Goal: Information Seeking & Learning: Learn about a topic

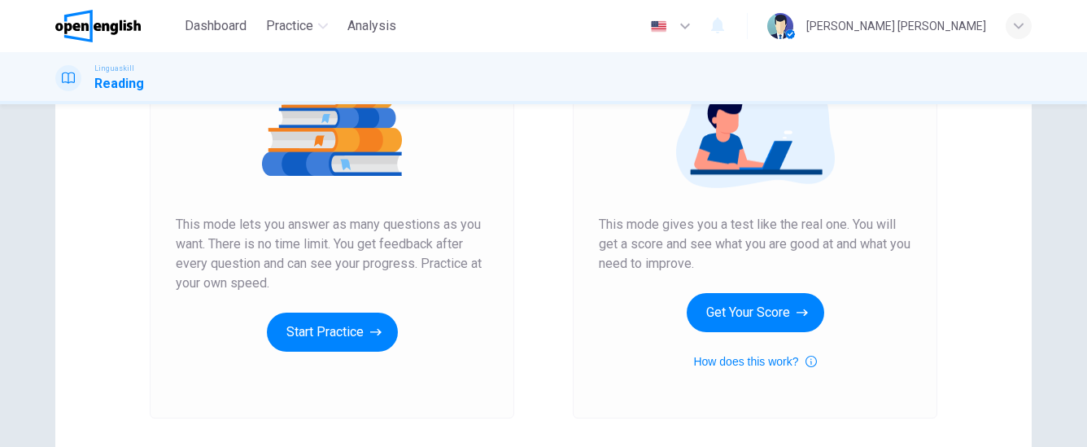
scroll to position [220, 0]
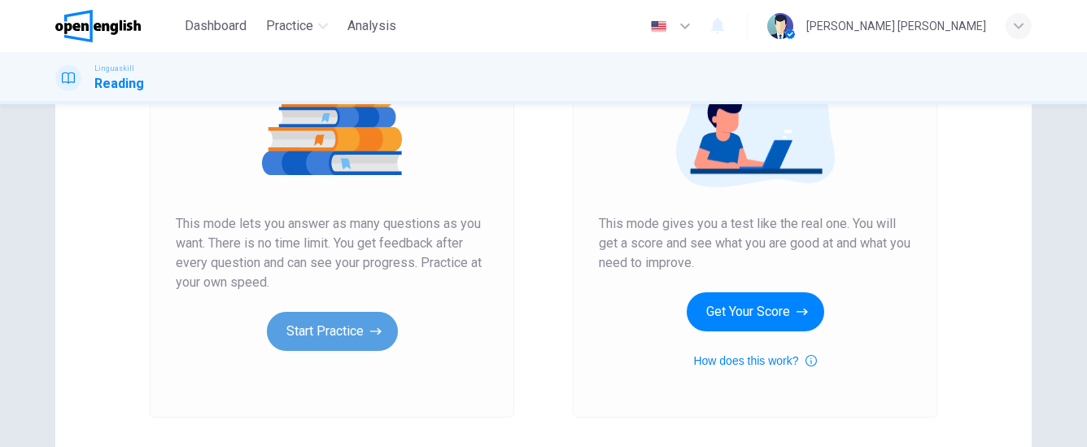
click at [376, 334] on icon "button" at bounding box center [375, 331] width 11 height 16
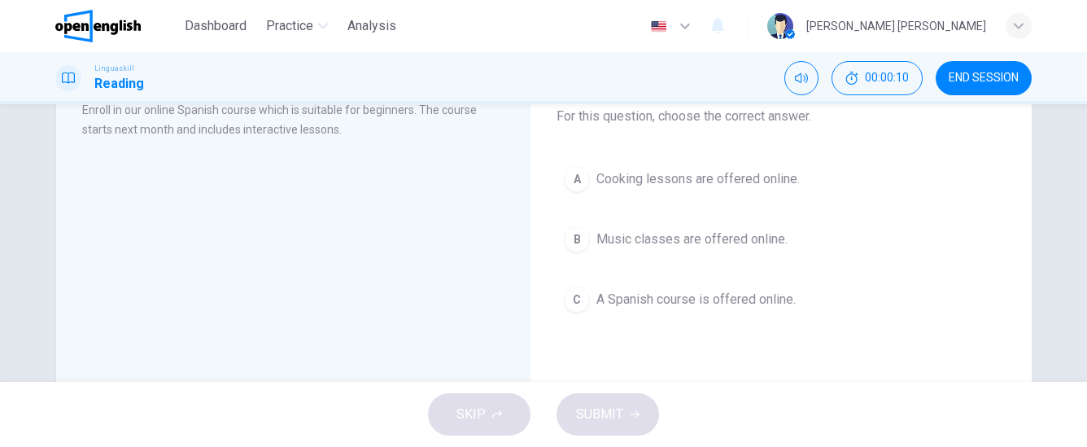
scroll to position [106, 0]
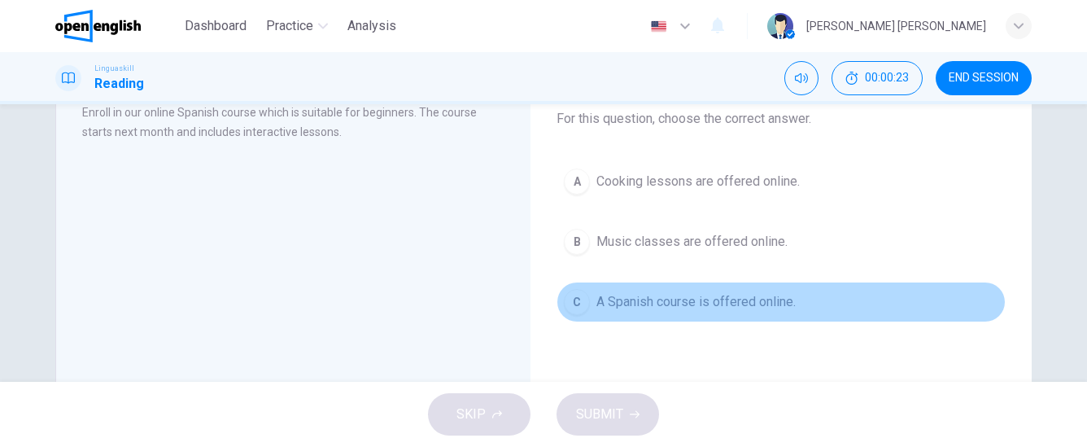
click at [706, 313] on button "C A Spanish course is offered online." at bounding box center [780, 301] width 449 height 41
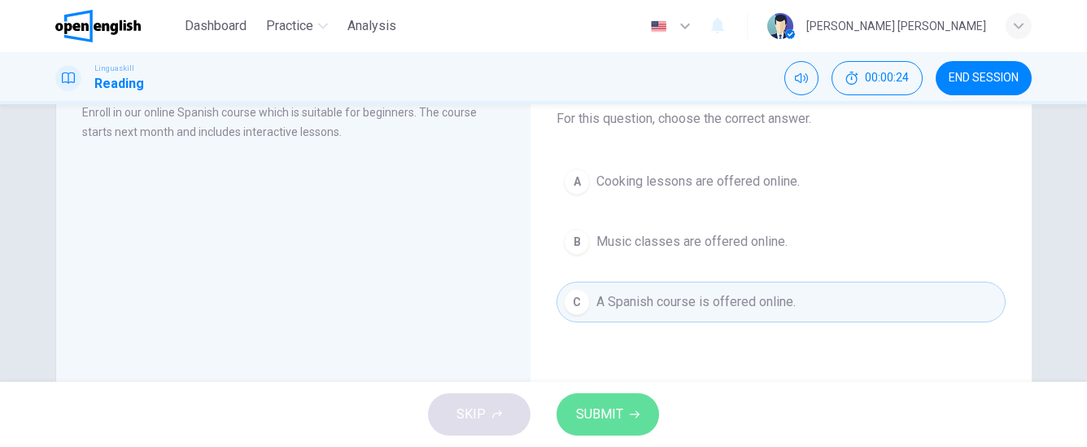
click at [609, 408] on span "SUBMIT" at bounding box center [599, 414] width 47 height 23
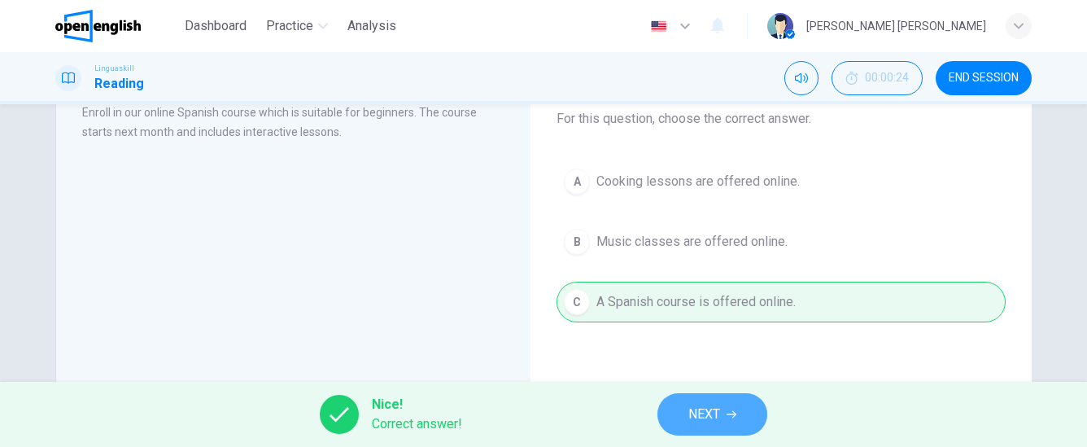
click at [709, 404] on span "NEXT" at bounding box center [704, 414] width 32 height 23
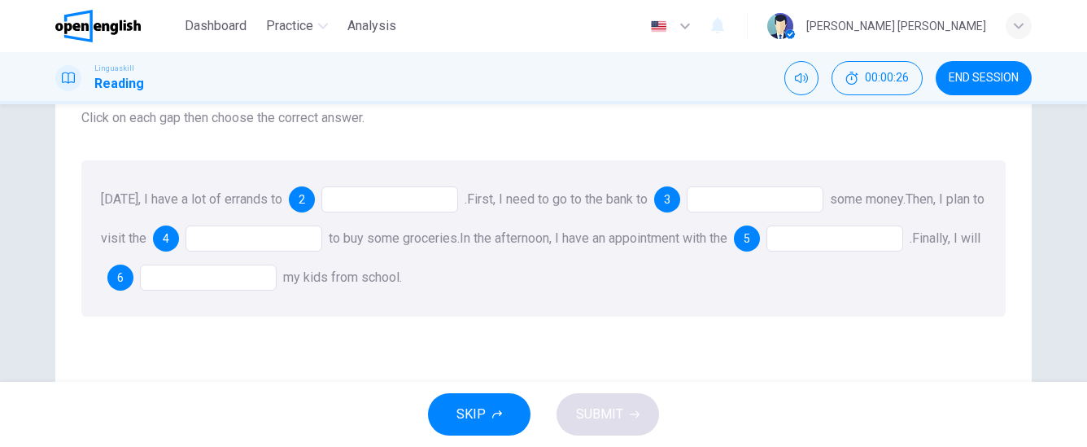
scroll to position [90, 0]
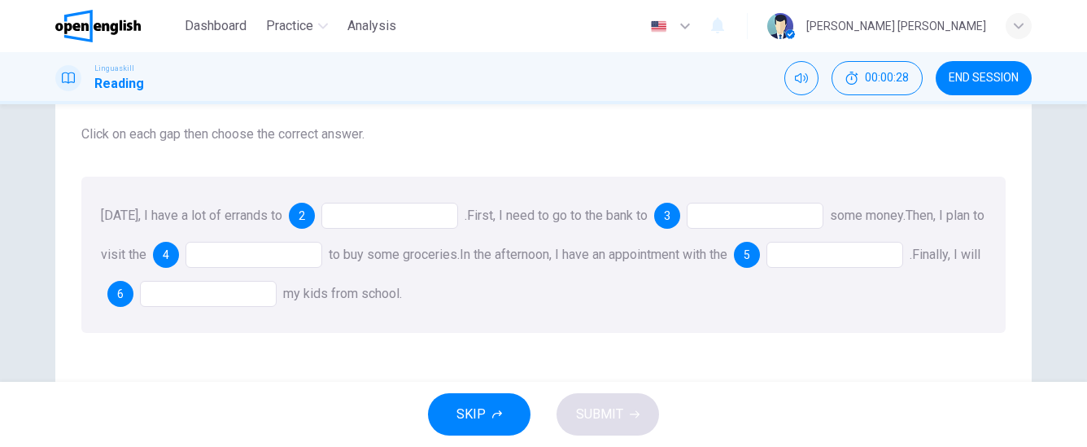
click at [396, 209] on div at bounding box center [389, 216] width 137 height 26
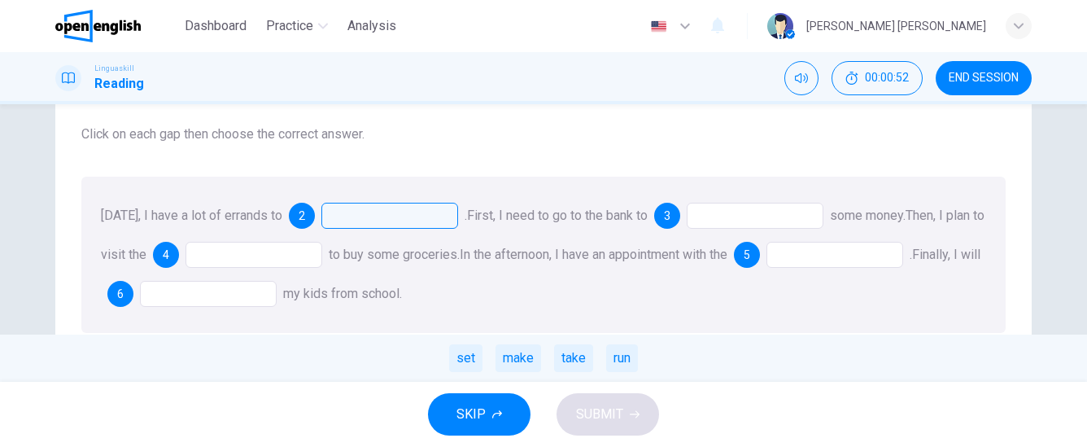
click at [247, 212] on span "[DATE], I have a lot of errands to" at bounding box center [191, 214] width 181 height 15
click at [625, 364] on div "run" at bounding box center [622, 358] width 32 height 28
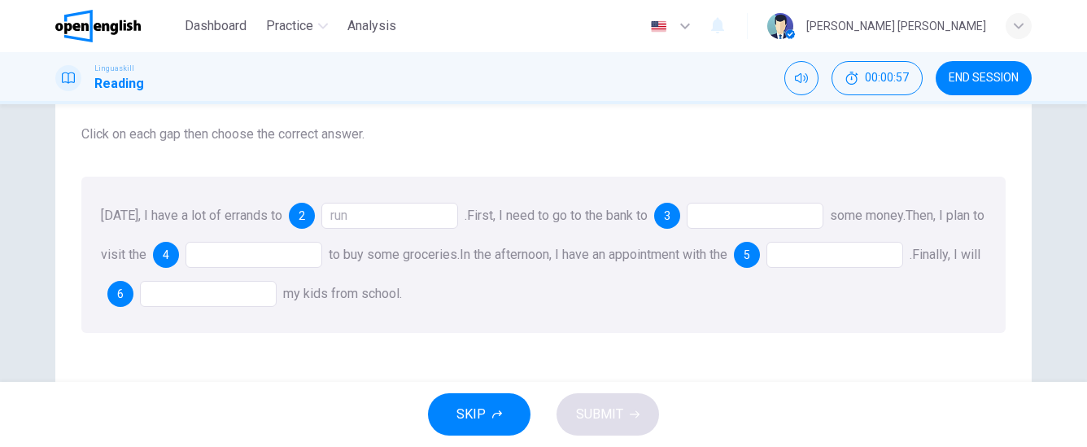
click at [755, 216] on div at bounding box center [755, 216] width 137 height 26
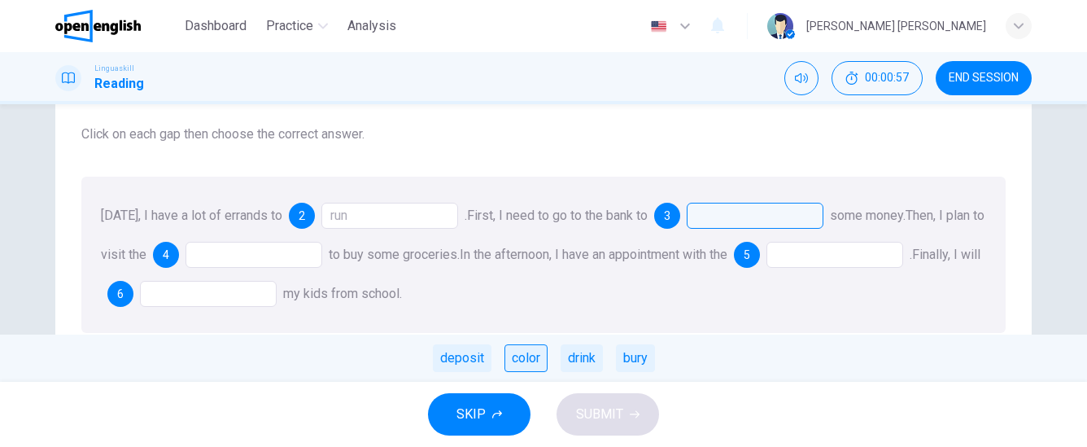
click at [532, 357] on div "color" at bounding box center [525, 358] width 43 height 28
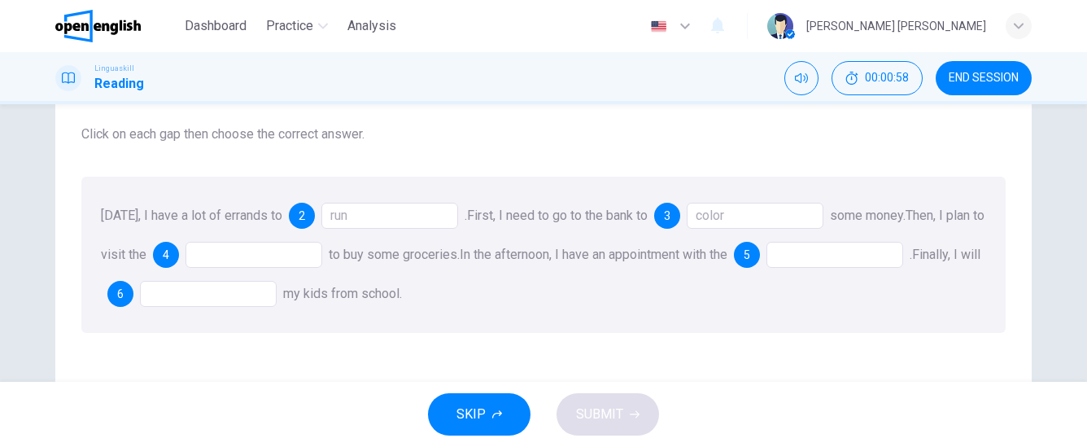
click at [322, 254] on div at bounding box center [253, 255] width 137 height 26
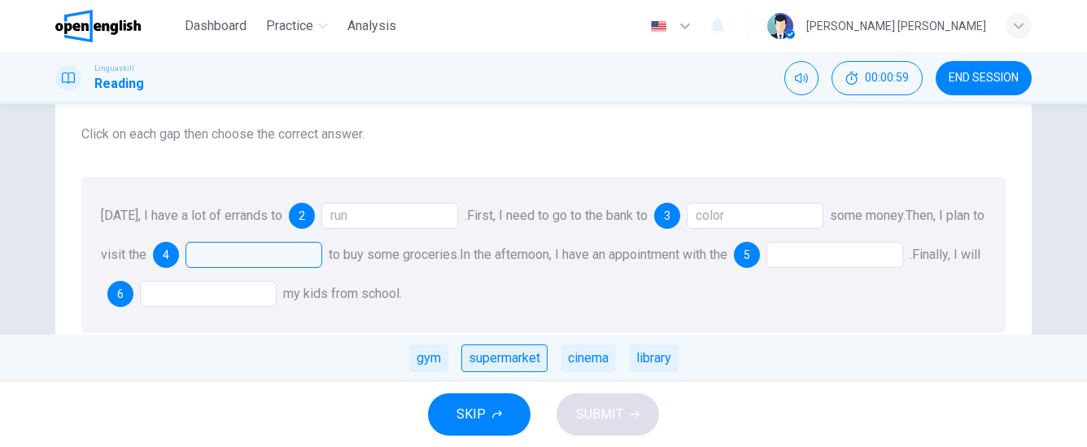
click at [476, 355] on div "supermarket" at bounding box center [504, 358] width 86 height 28
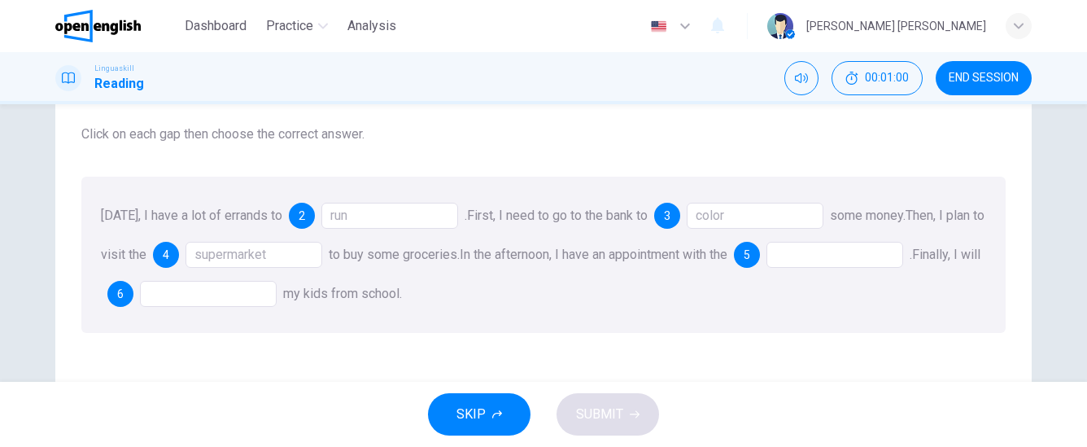
click at [847, 257] on div at bounding box center [834, 255] width 137 height 26
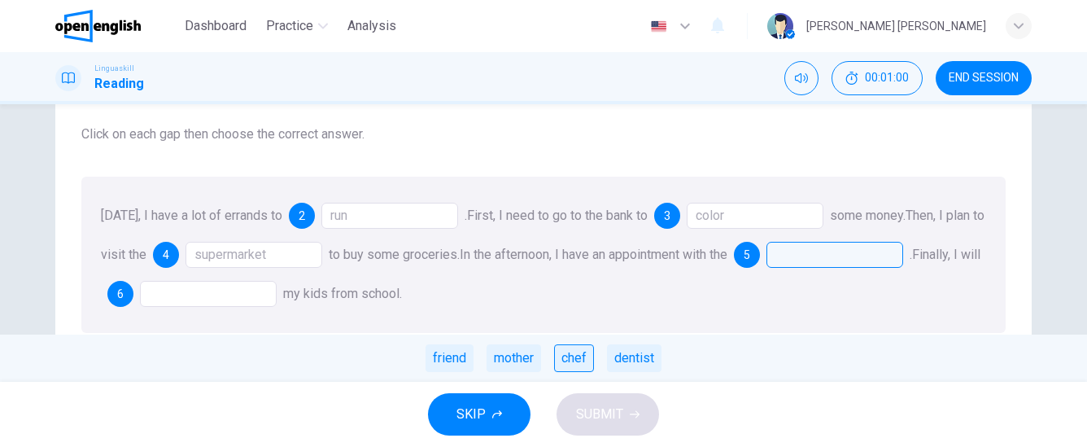
click at [565, 355] on div "chef" at bounding box center [574, 358] width 40 height 28
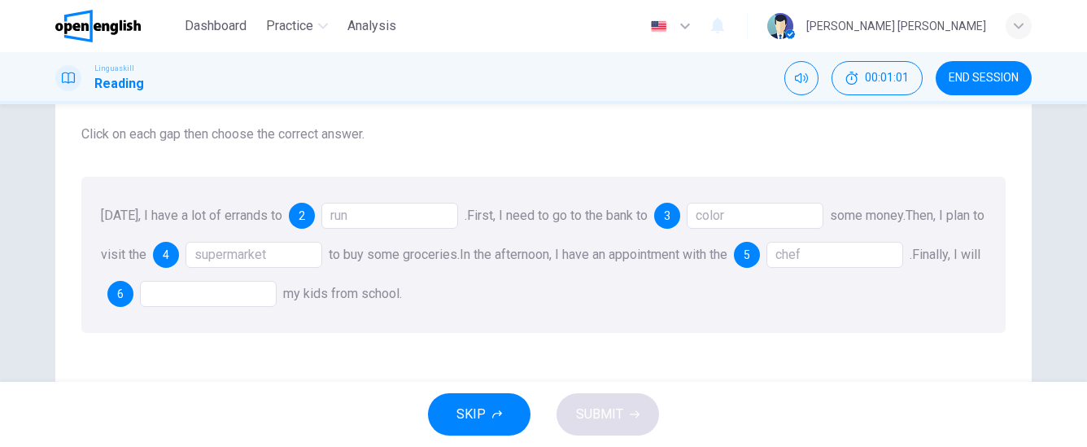
click at [268, 288] on div at bounding box center [208, 294] width 137 height 26
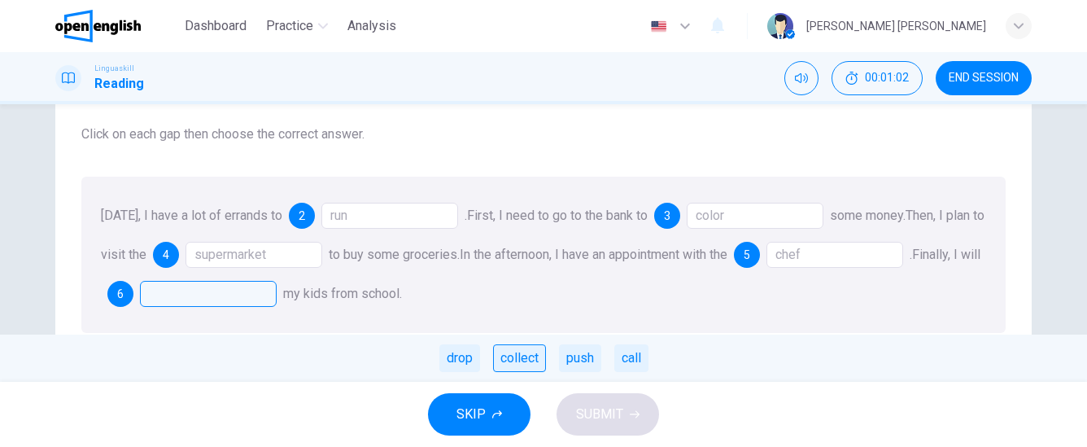
click at [497, 355] on div "collect" at bounding box center [519, 358] width 53 height 28
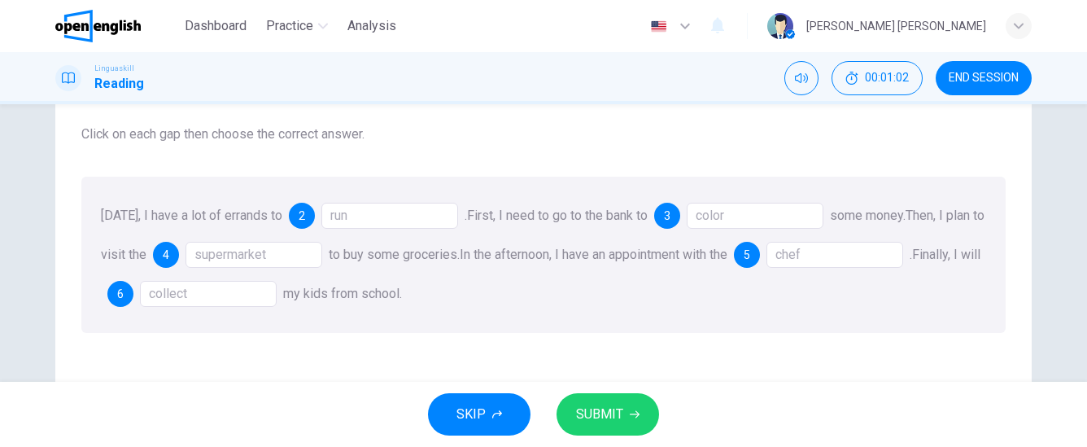
click at [602, 427] on button "SUBMIT" at bounding box center [607, 414] width 103 height 42
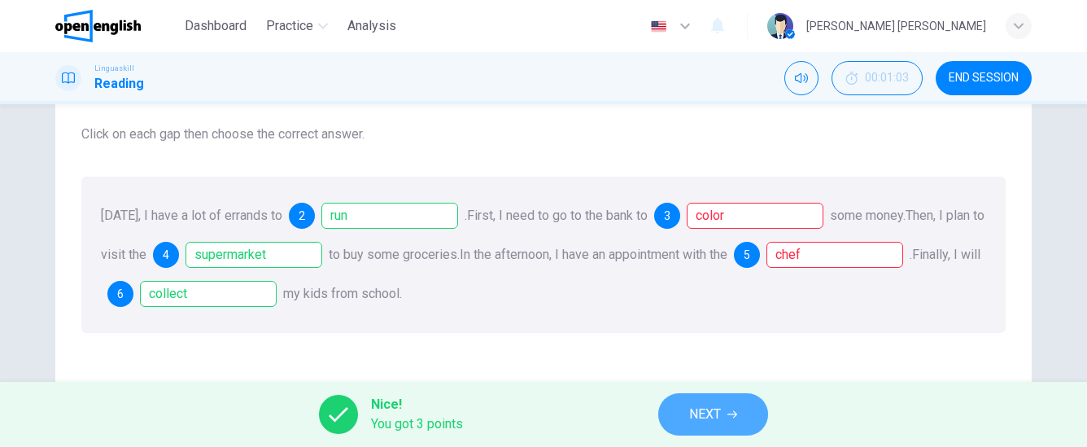
click at [713, 412] on span "NEXT" at bounding box center [705, 414] width 32 height 23
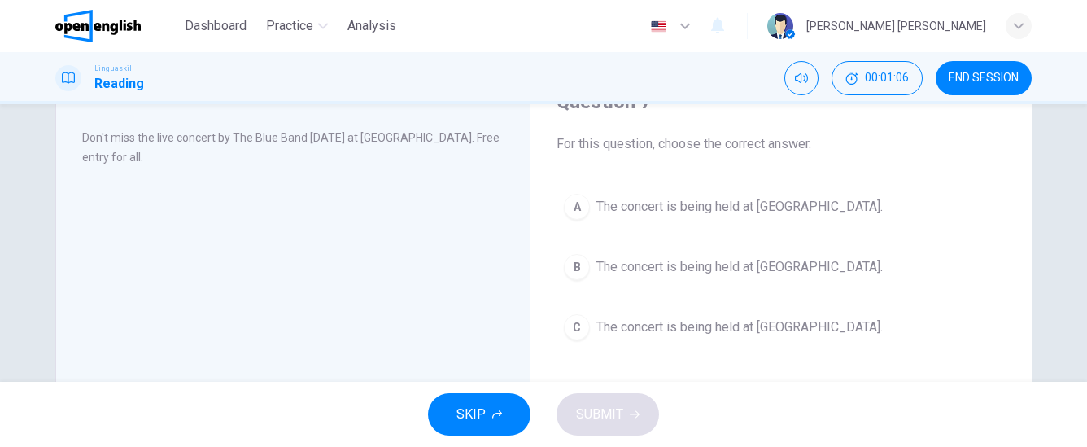
scroll to position [85, 0]
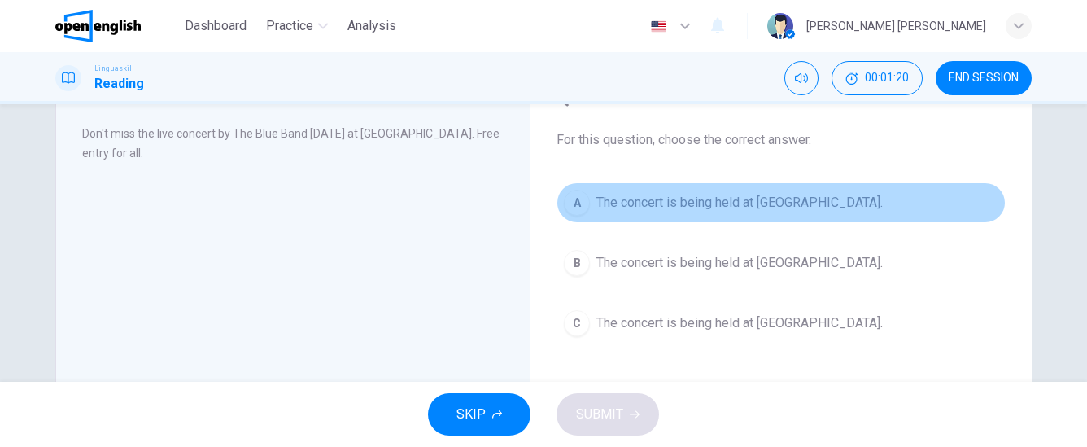
click at [638, 202] on span "The concert is being held at [GEOGRAPHIC_DATA]." at bounding box center [739, 203] width 286 height 20
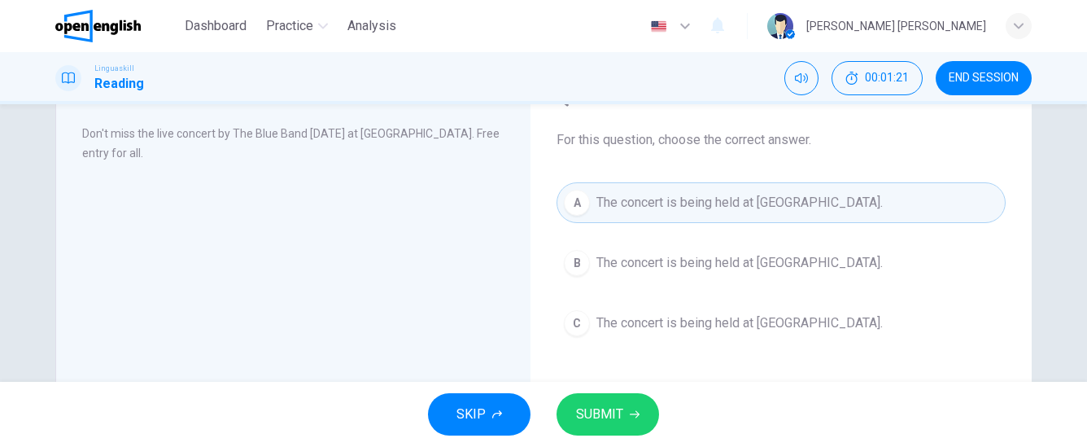
click at [614, 403] on span "SUBMIT" at bounding box center [599, 414] width 47 height 23
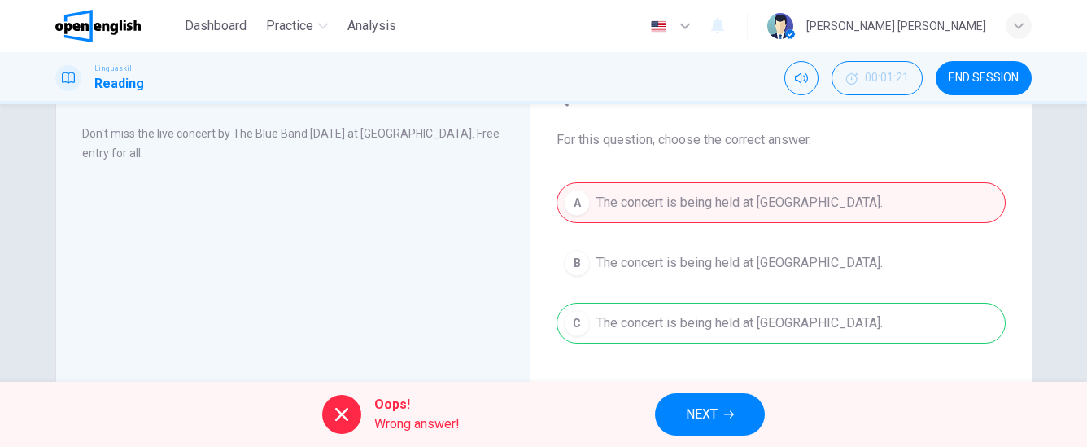
click at [670, 407] on button "NEXT" at bounding box center [710, 414] width 110 height 42
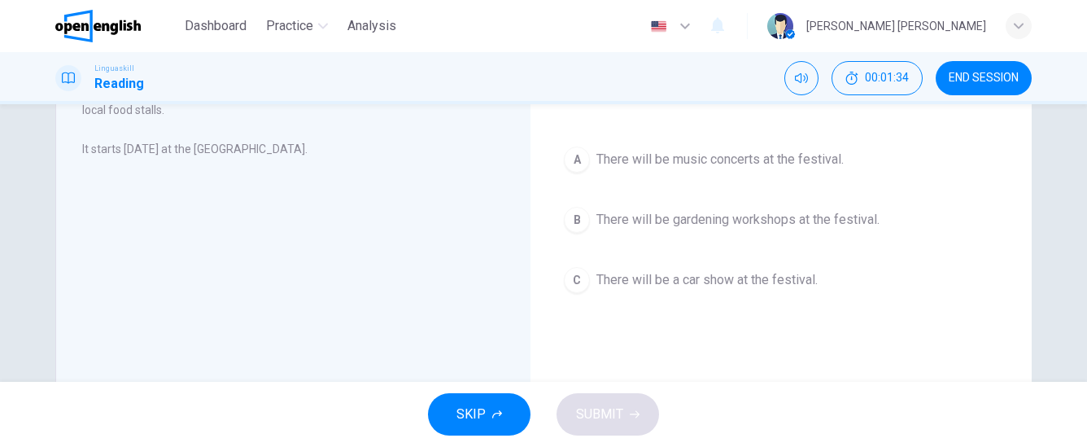
scroll to position [129, 0]
click at [717, 160] on span "There will be music concerts at the festival." at bounding box center [719, 159] width 247 height 20
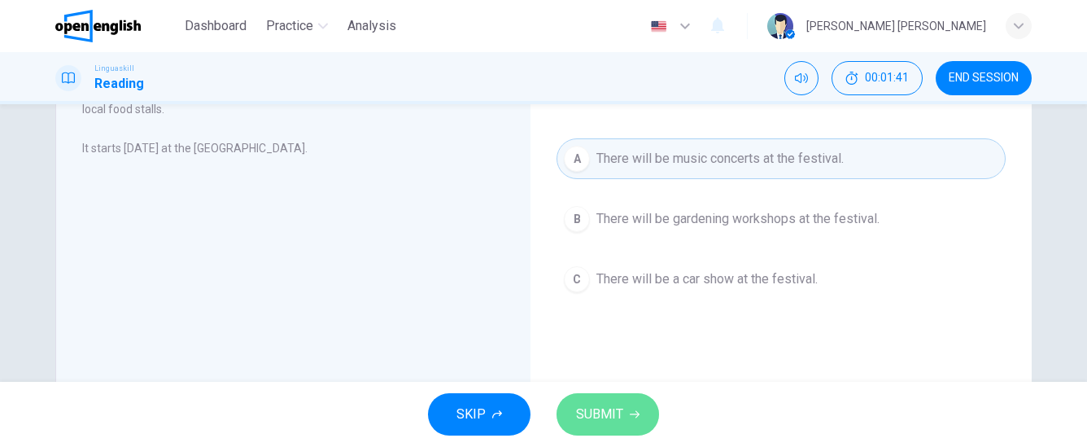
click at [613, 419] on span "SUBMIT" at bounding box center [599, 414] width 47 height 23
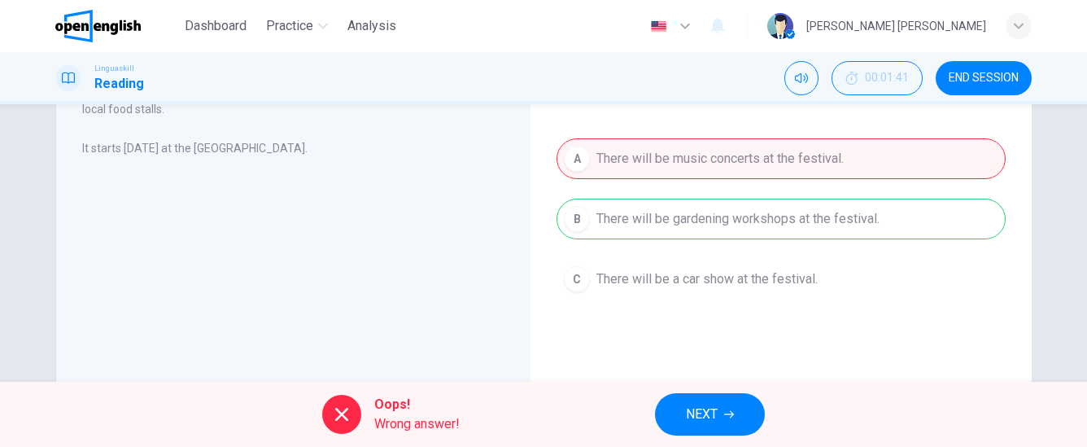
scroll to position [133, 0]
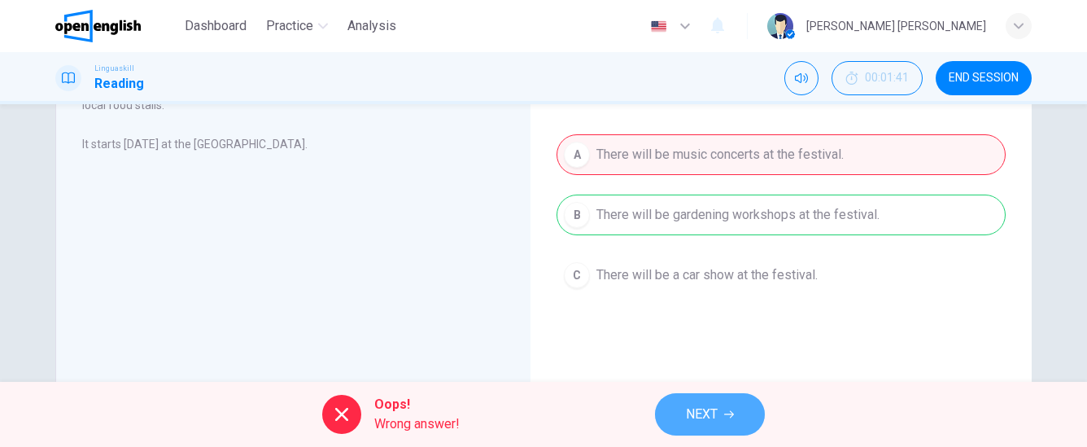
click at [695, 414] on span "NEXT" at bounding box center [702, 414] width 32 height 23
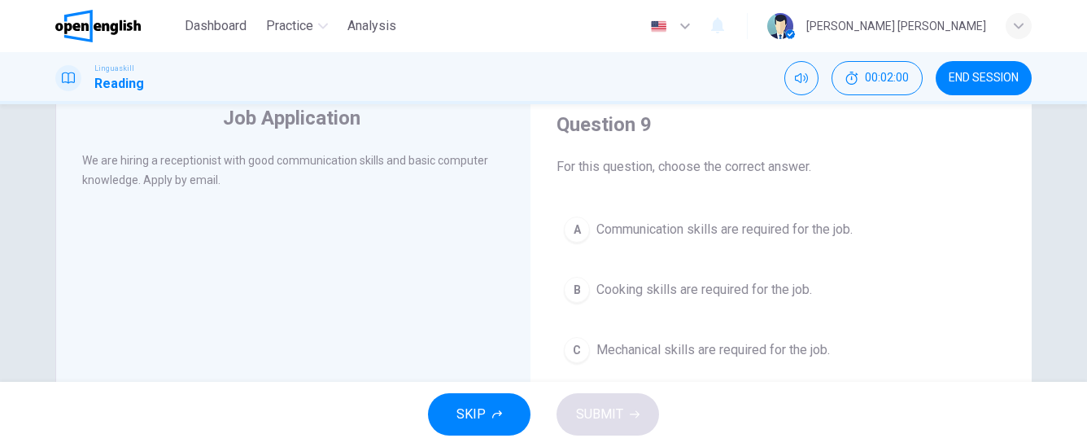
scroll to position [59, 0]
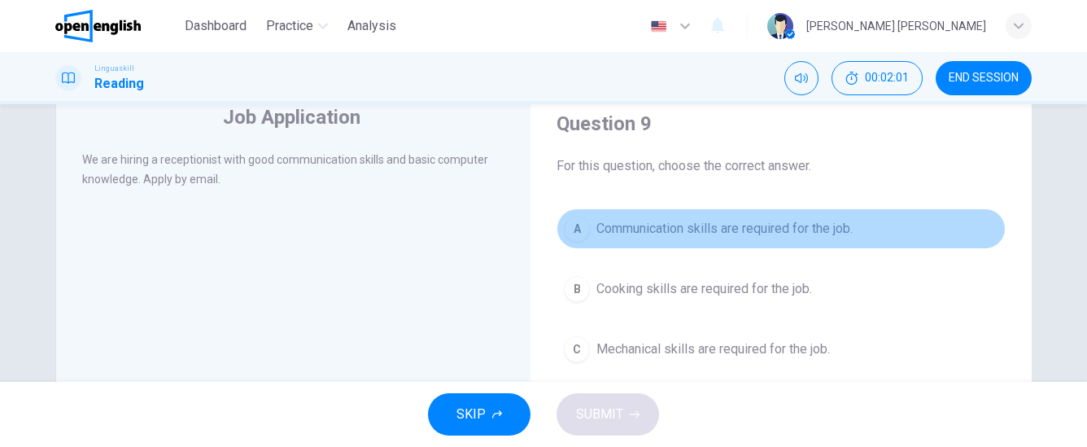
click at [661, 233] on span "Communication skills are required for the job." at bounding box center [724, 229] width 256 height 20
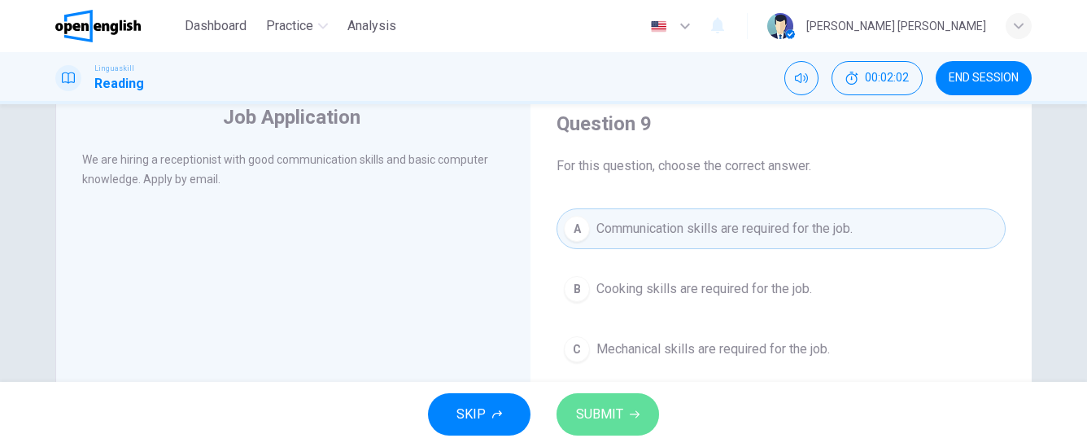
click at [608, 429] on button "SUBMIT" at bounding box center [607, 414] width 103 height 42
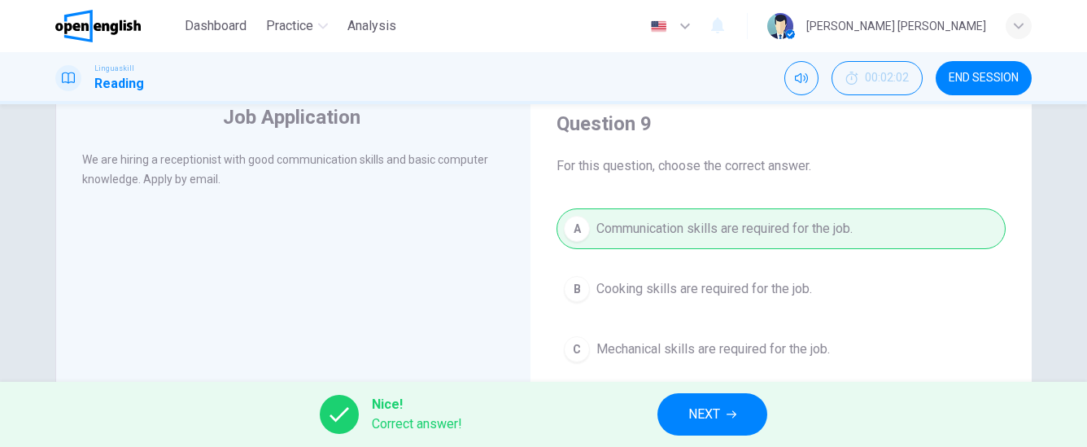
click at [677, 395] on button "NEXT" at bounding box center [712, 414] width 110 height 42
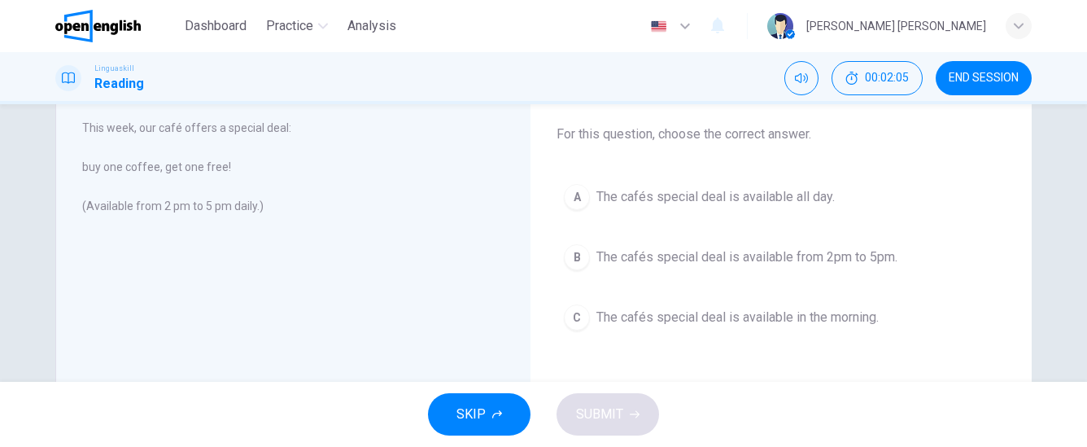
scroll to position [91, 0]
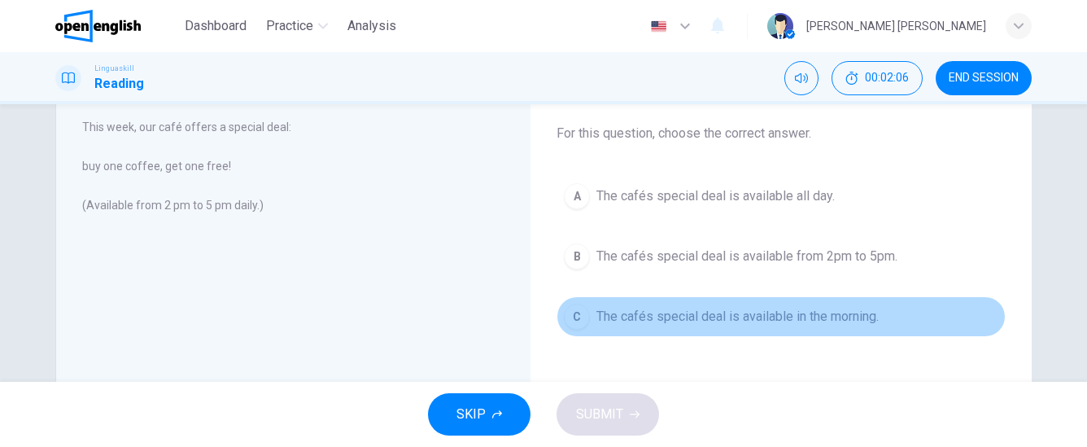
click at [656, 314] on span "The cafés special deal is available in the morning." at bounding box center [737, 317] width 282 height 20
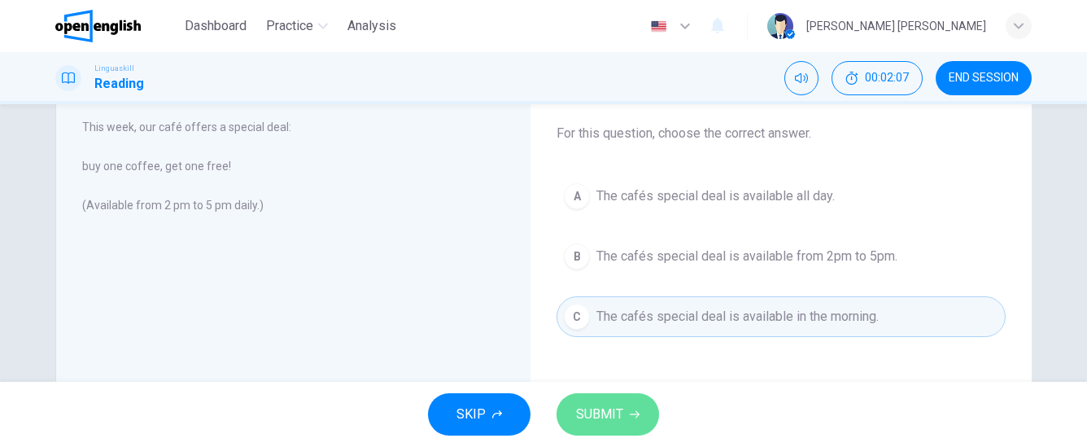
click at [605, 403] on span "SUBMIT" at bounding box center [599, 414] width 47 height 23
